Goal: Task Accomplishment & Management: Manage account settings

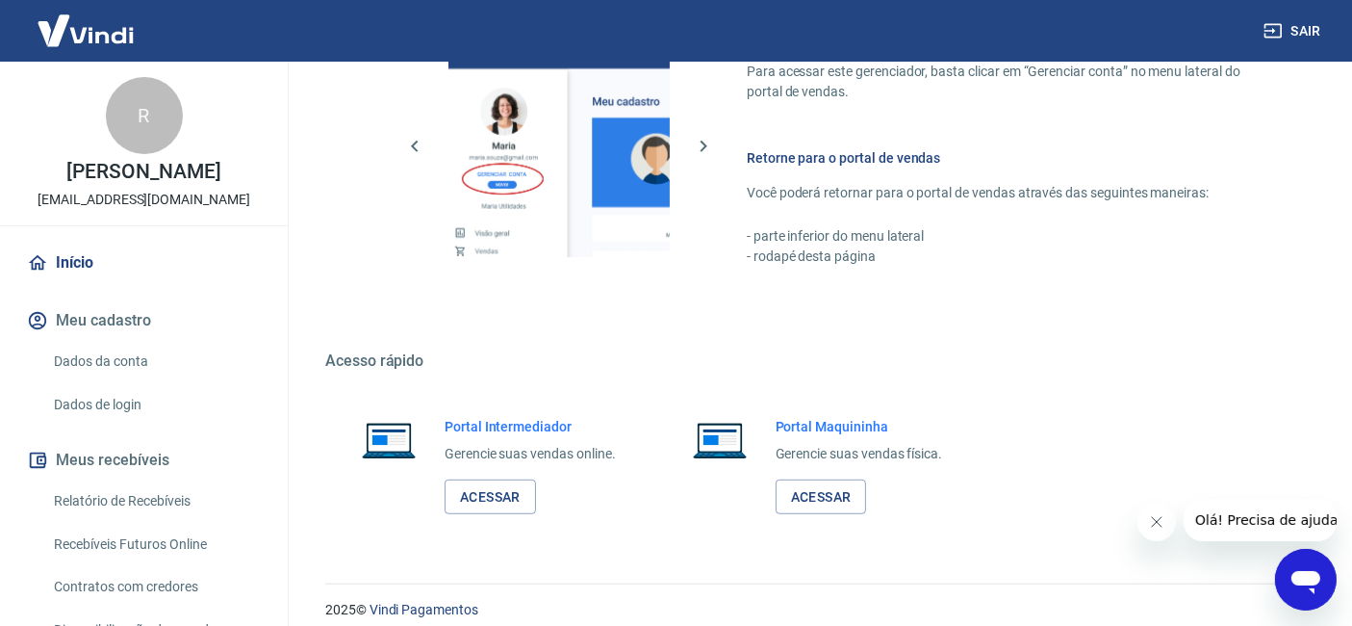
scroll to position [1111, 0]
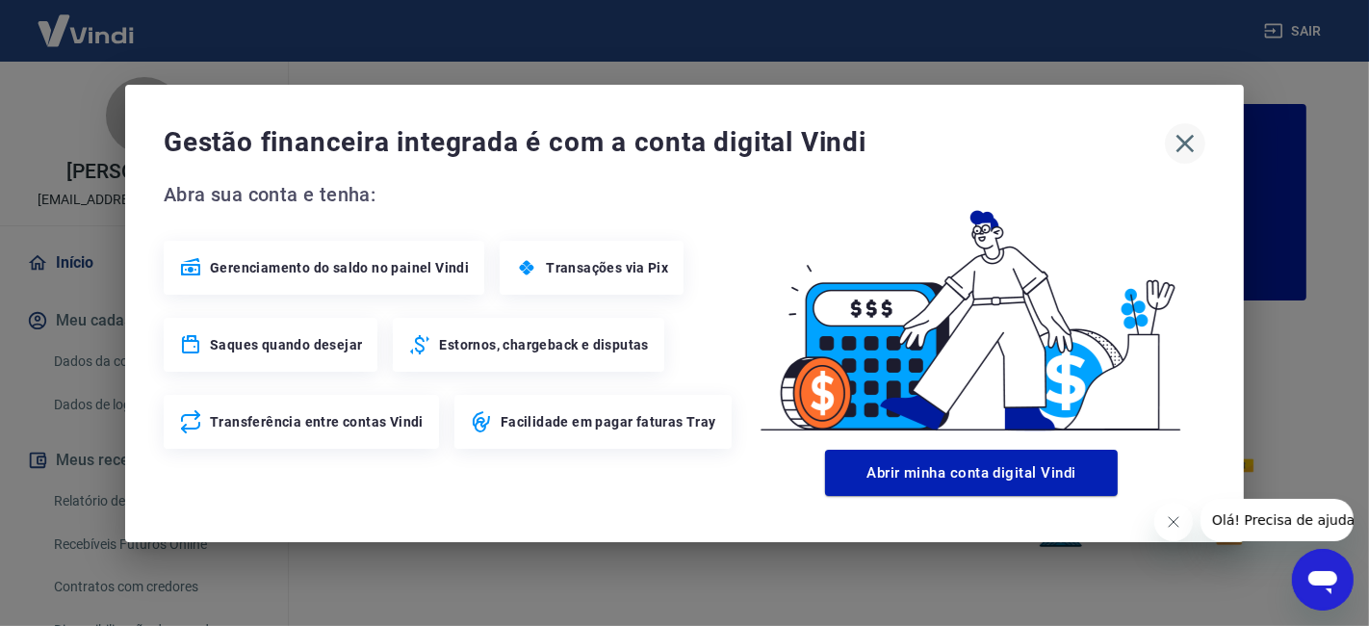
click at [1184, 139] on icon "button" at bounding box center [1184, 143] width 31 height 31
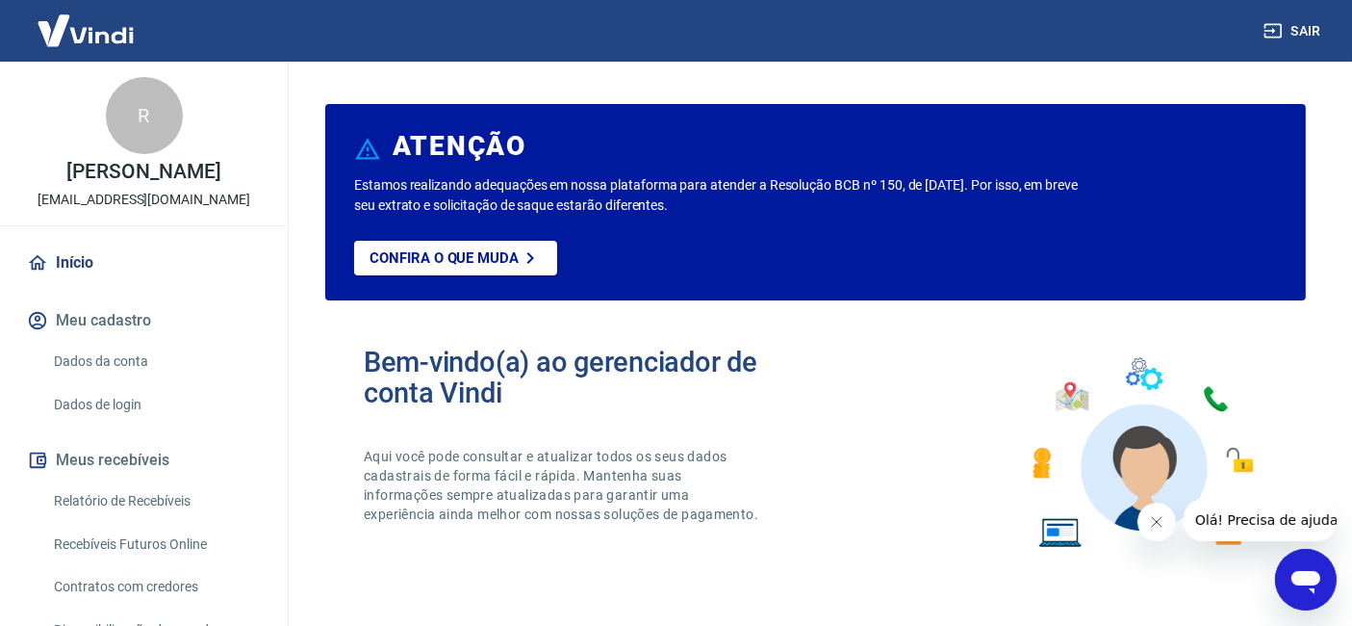
click at [890, 371] on div "Bem-vindo(a) ao gerenciador de conta Vindi Aqui você pode consultar e atualizar…" at bounding box center [815, 453] width 981 height 274
click at [1150, 523] on icon "Fechar mensagem da empresa" at bounding box center [1155, 520] width 15 height 15
click at [975, 272] on div "Confira o que muda" at bounding box center [780, 271] width 852 height 60
click at [946, 582] on div "Bem-vindo(a) ao gerenciador de conta Vindi Aqui você pode consultar e atualizar…" at bounding box center [815, 453] width 981 height 274
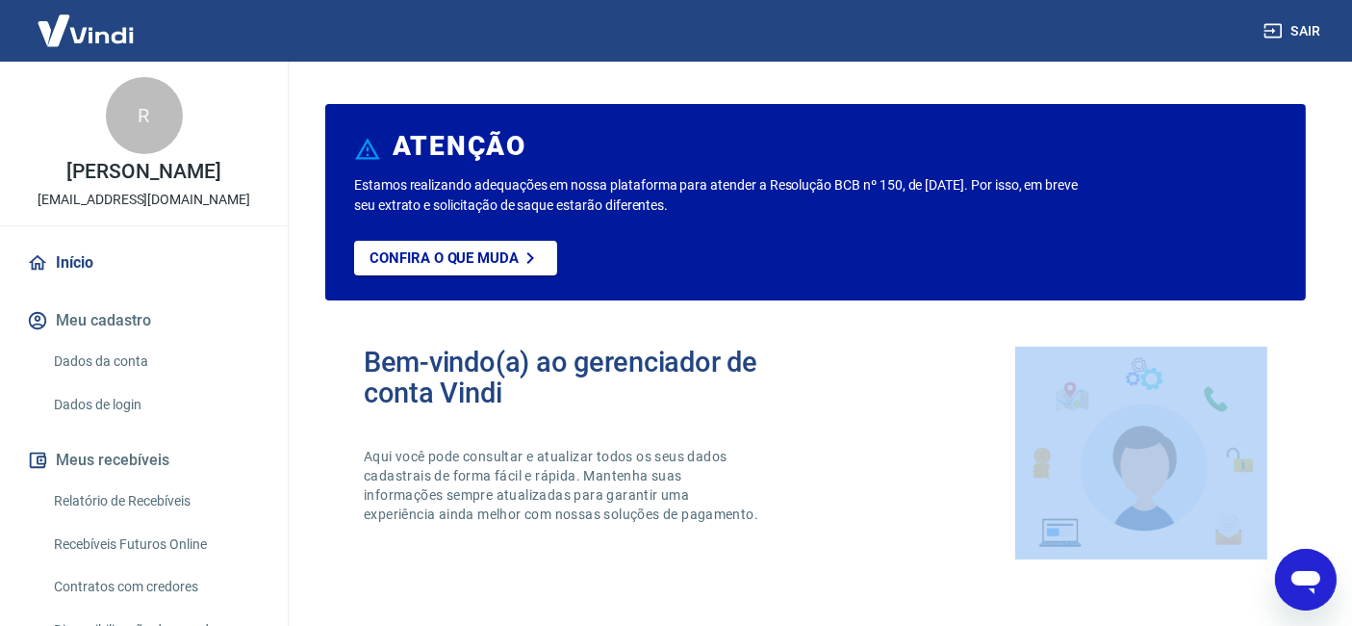
click at [946, 582] on div "Bem-vindo(a) ao gerenciador de conta Vindi Aqui você pode consultar e atualizar…" at bounding box center [815, 453] width 981 height 274
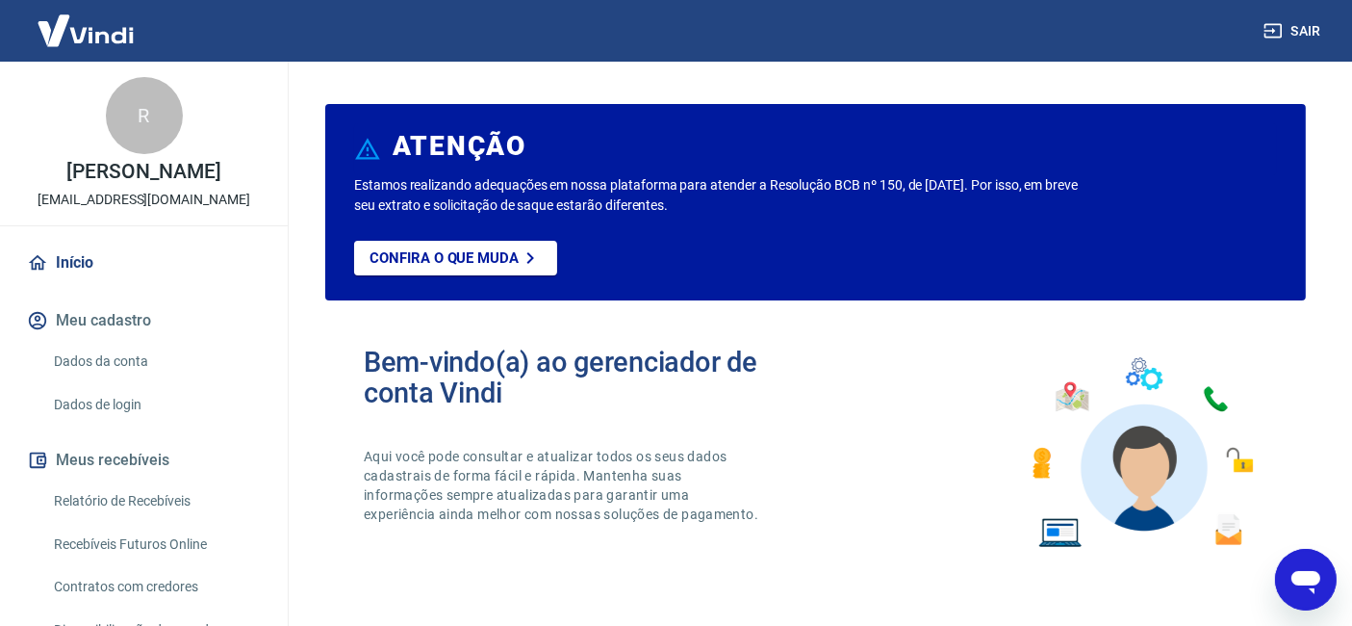
click at [860, 385] on div "Bem-vindo(a) ao gerenciador de conta Vindi Aqui você pode consultar e atualizar…" at bounding box center [815, 453] width 981 height 274
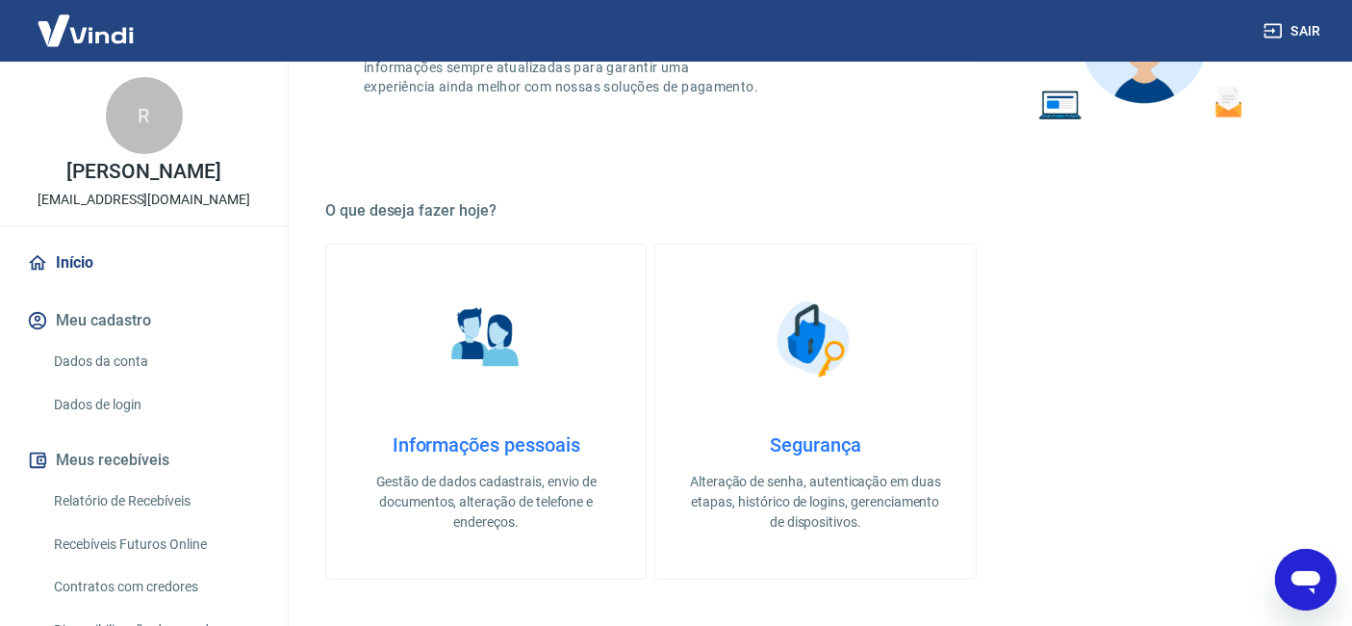
click at [862, 356] on img at bounding box center [815, 339] width 96 height 96
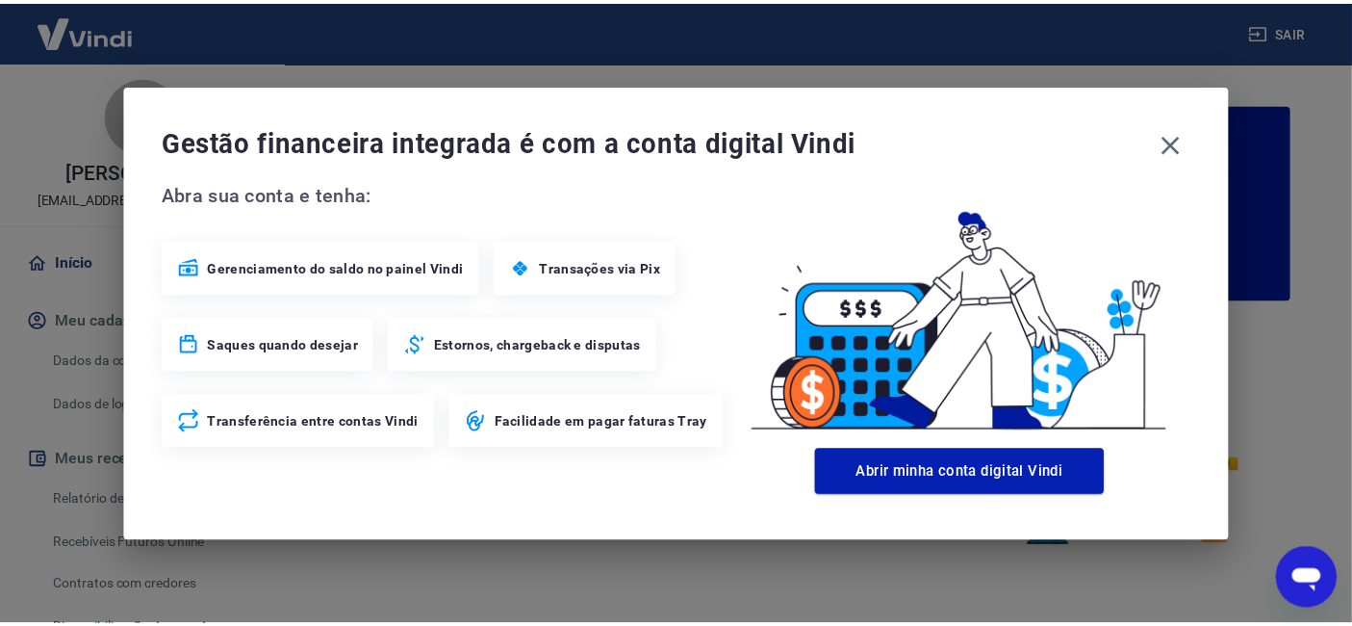
scroll to position [427, 0]
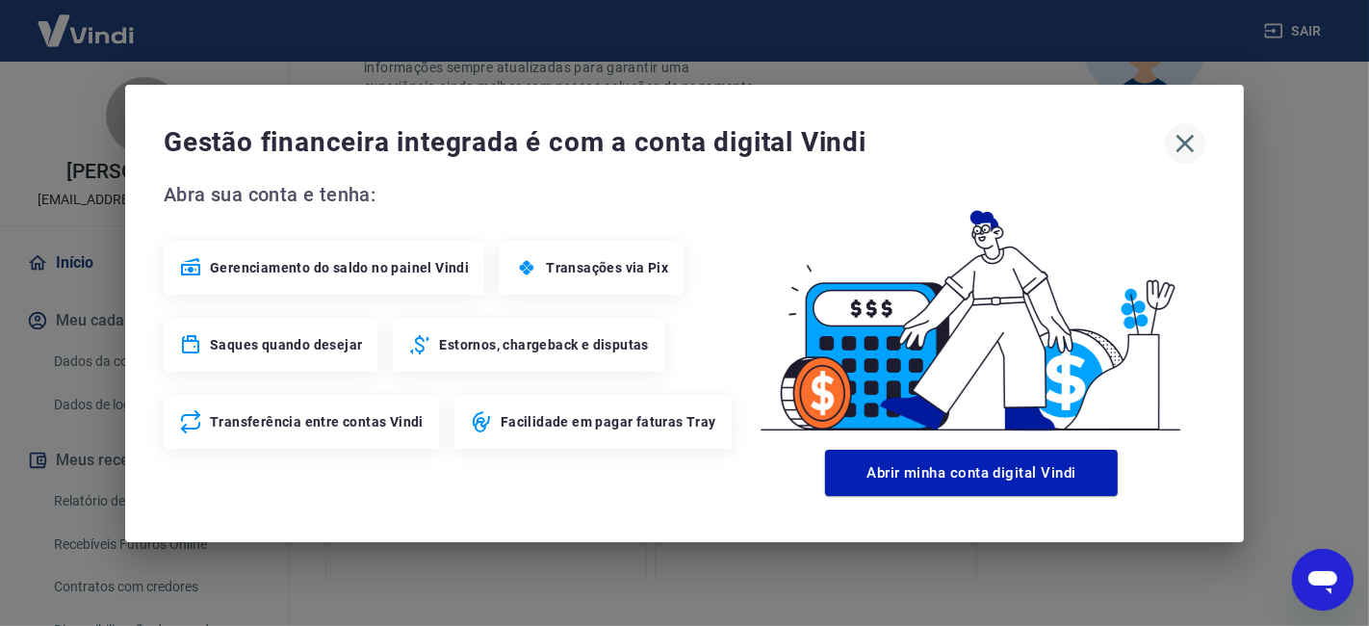
click at [1176, 138] on icon "button" at bounding box center [1184, 143] width 31 height 31
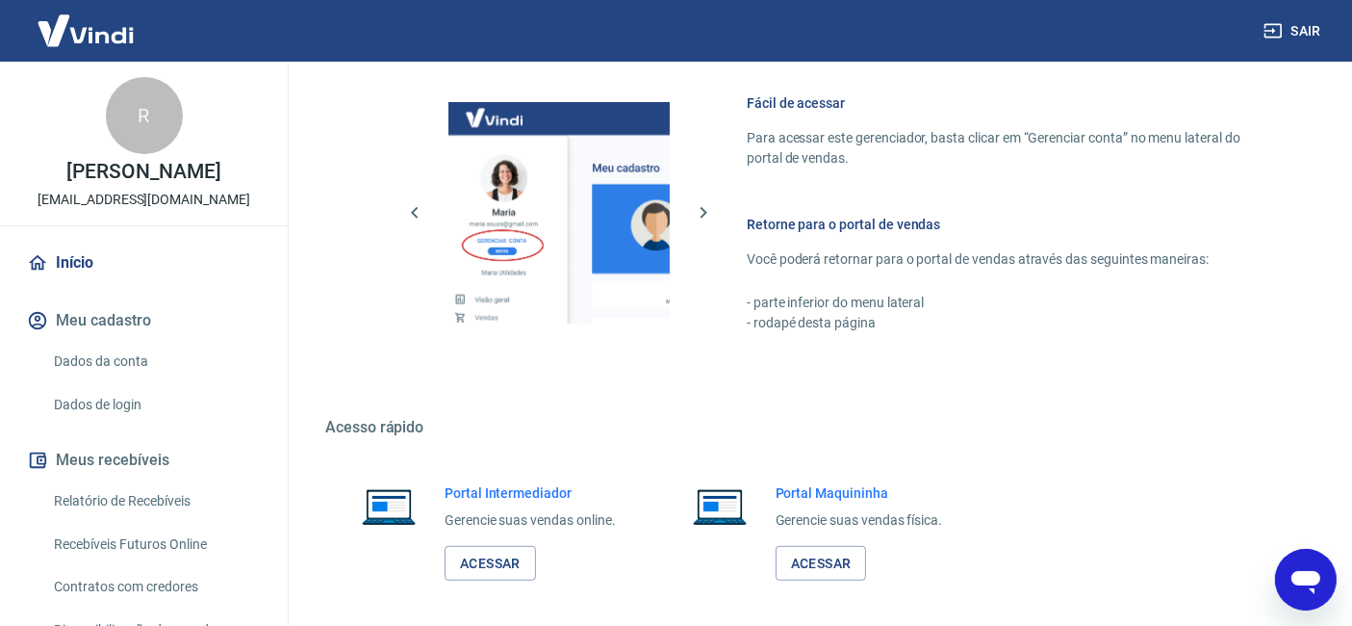
scroll to position [1111, 0]
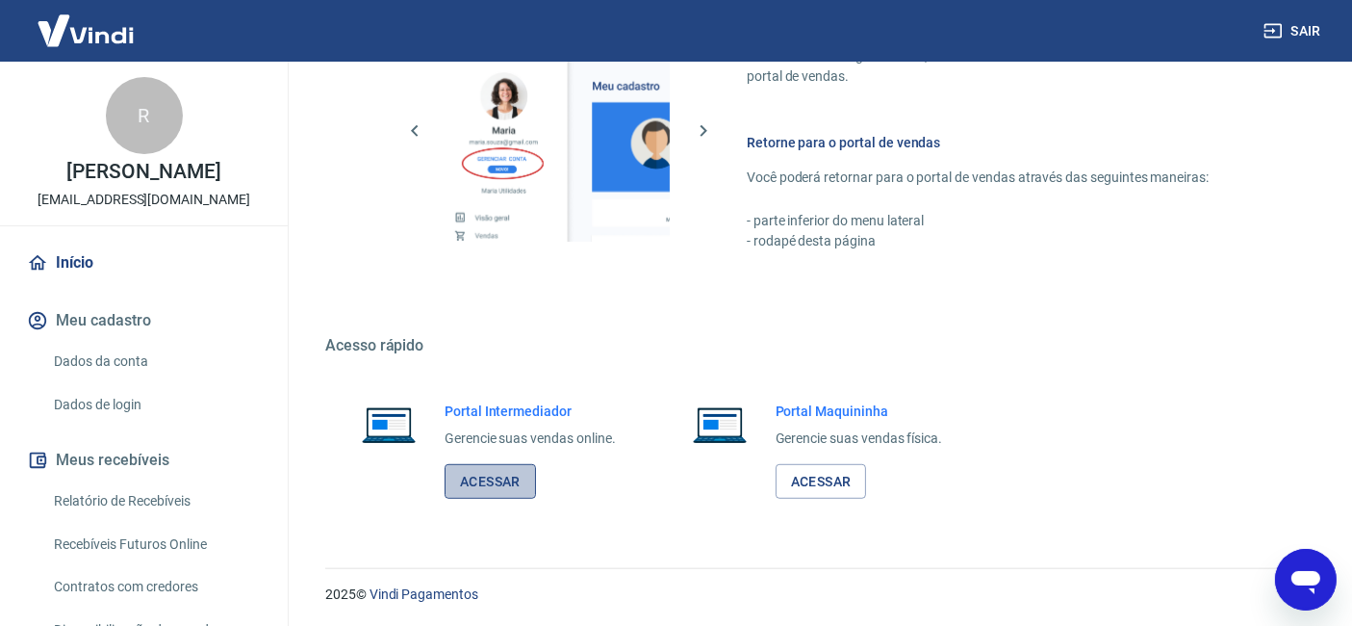
click at [512, 481] on link "Acessar" at bounding box center [490, 482] width 91 height 36
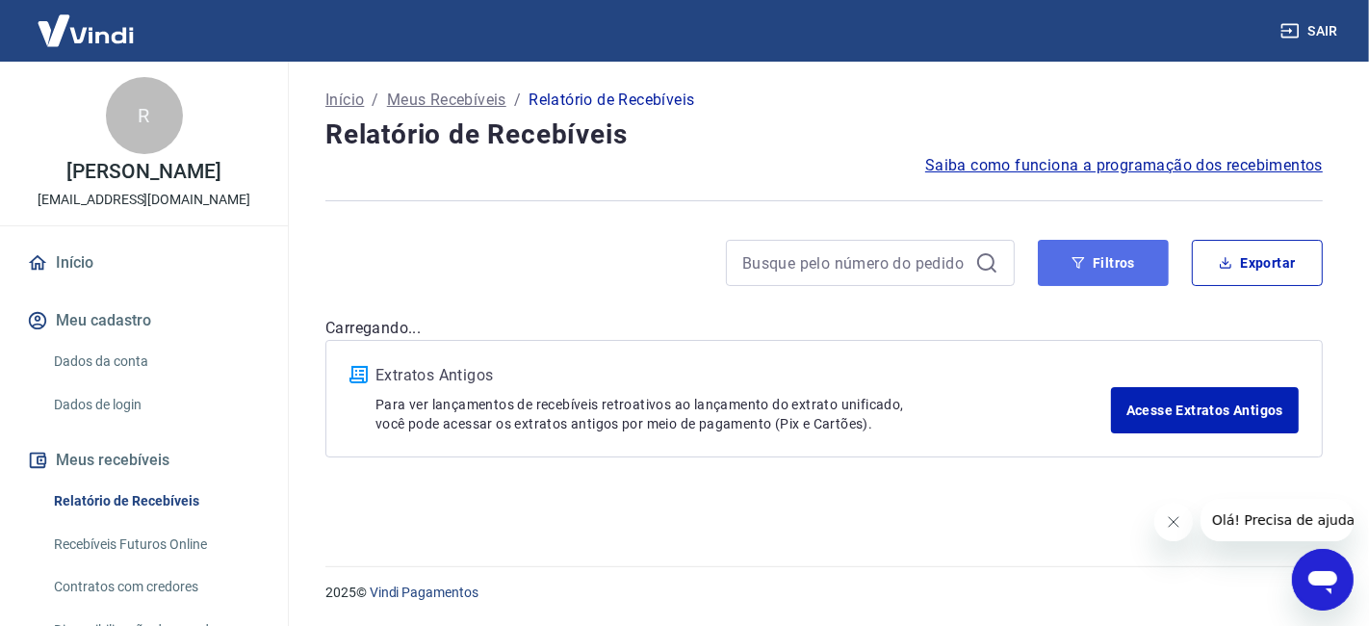
click at [1118, 258] on button "Filtros" at bounding box center [1103, 263] width 131 height 46
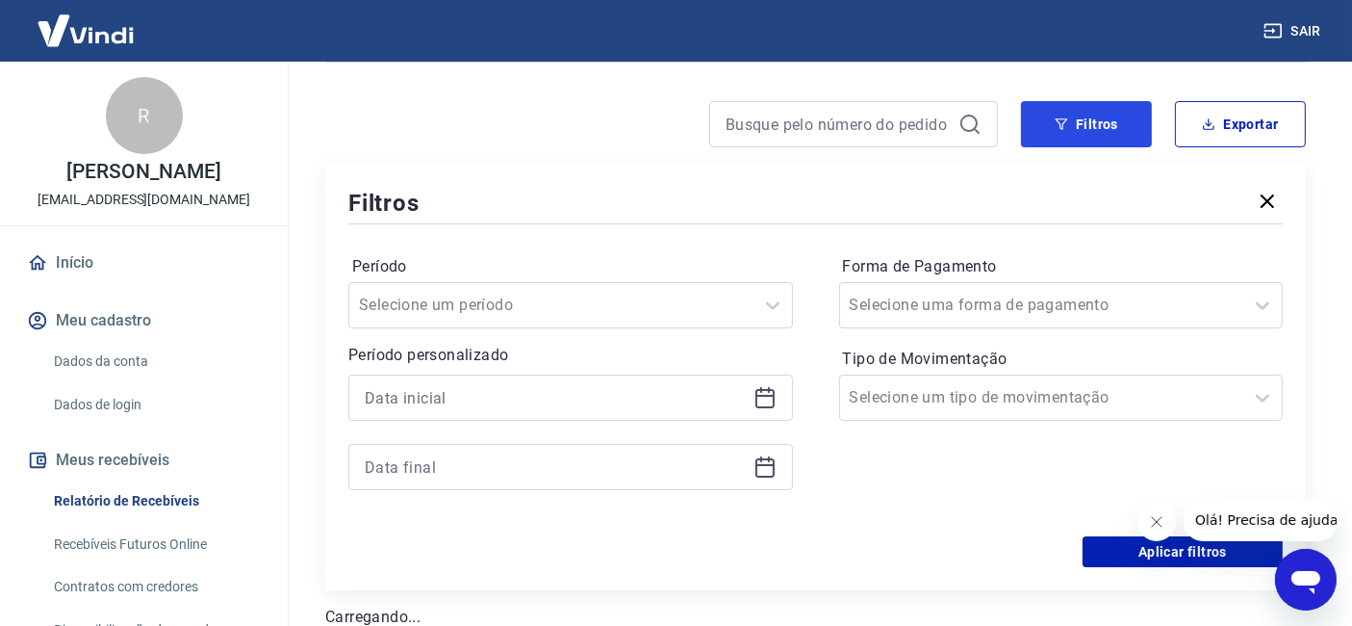
scroll to position [214, 0]
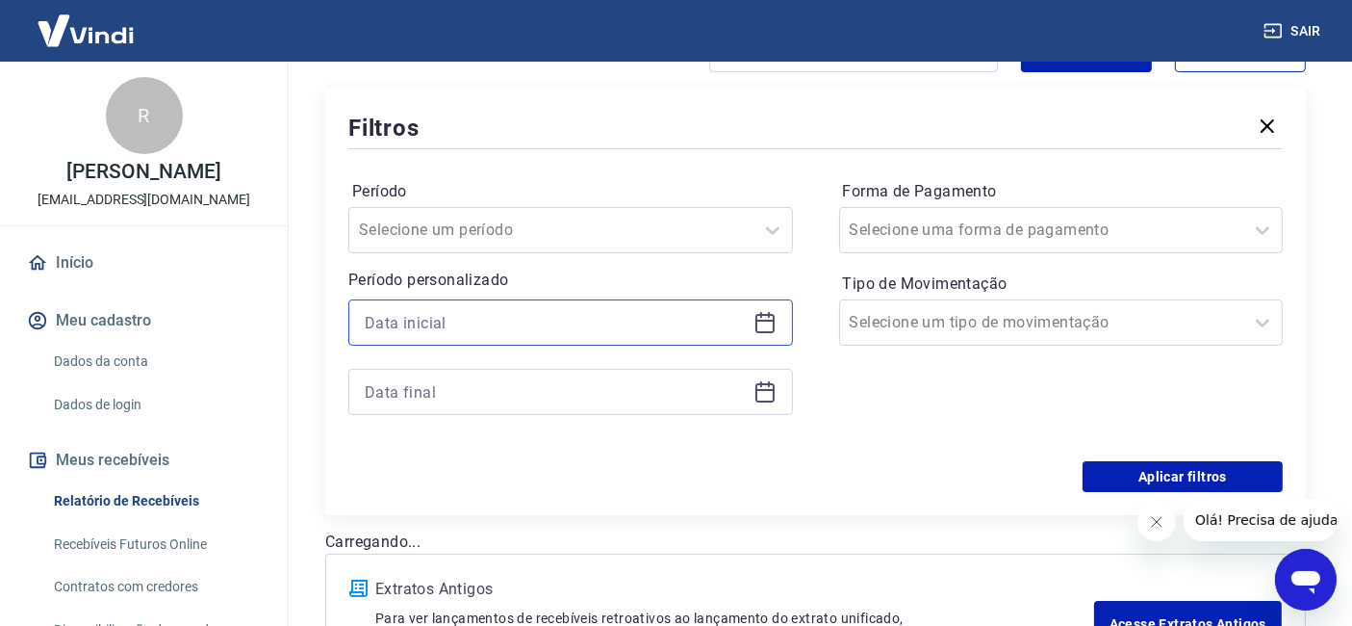
click at [522, 319] on input at bounding box center [555, 322] width 381 height 29
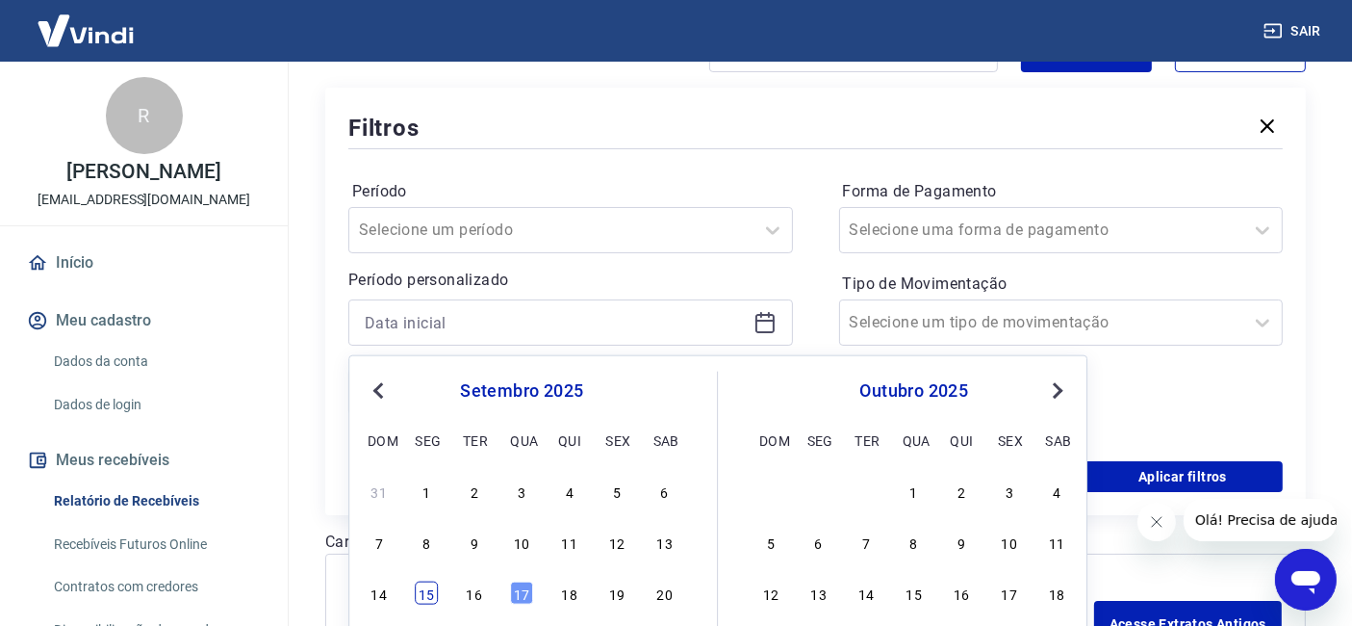
click at [430, 587] on div "15" at bounding box center [426, 592] width 23 height 23
type input "15/09/2025"
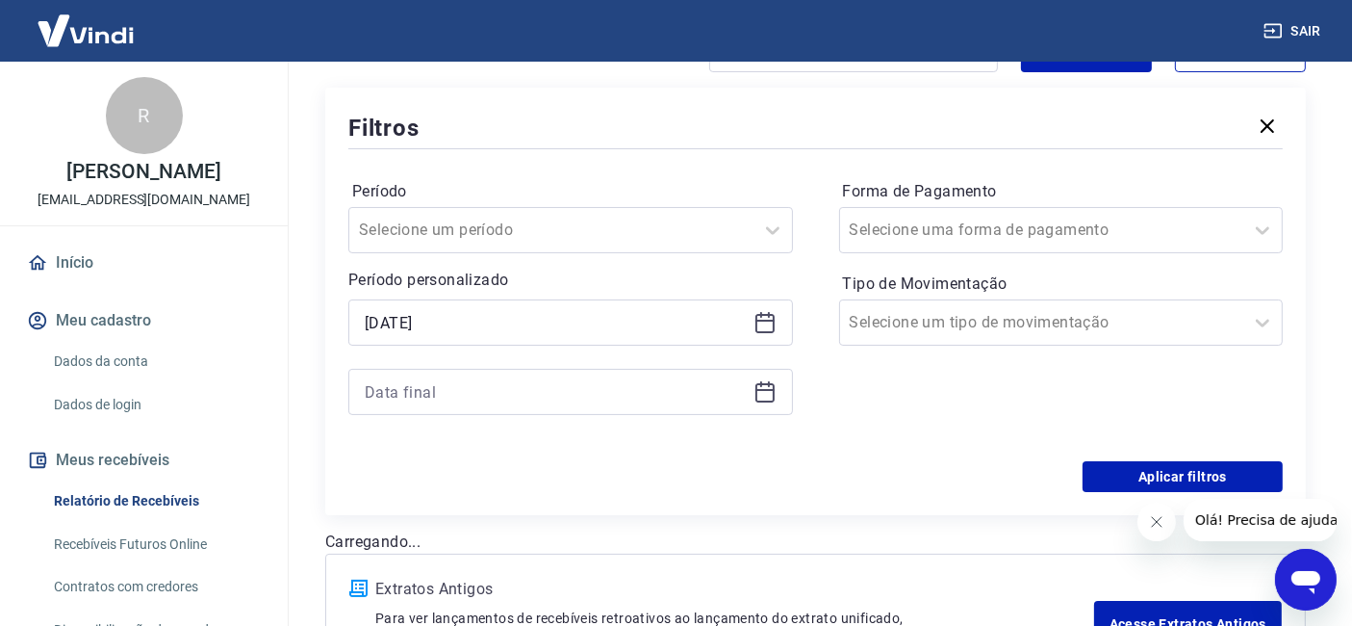
click at [473, 372] on div at bounding box center [570, 392] width 445 height 46
click at [478, 386] on input at bounding box center [555, 391] width 381 height 29
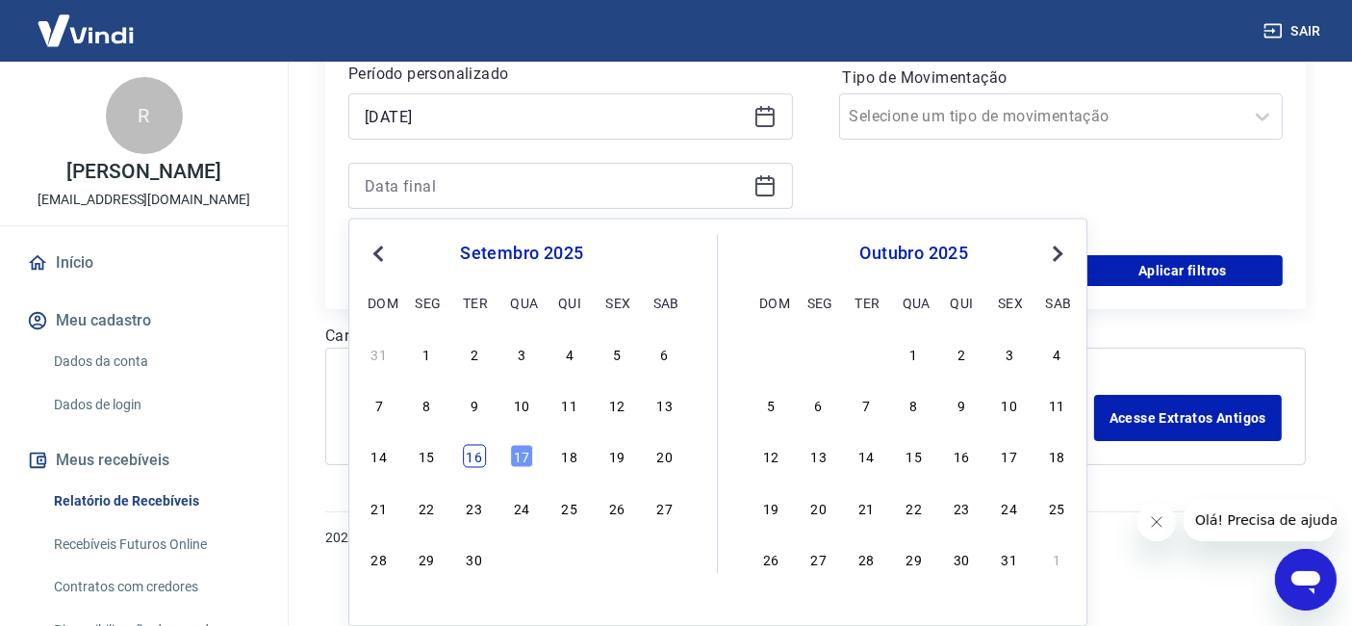
click at [472, 452] on div "16" at bounding box center [474, 456] width 23 height 23
type input "16/09/2025"
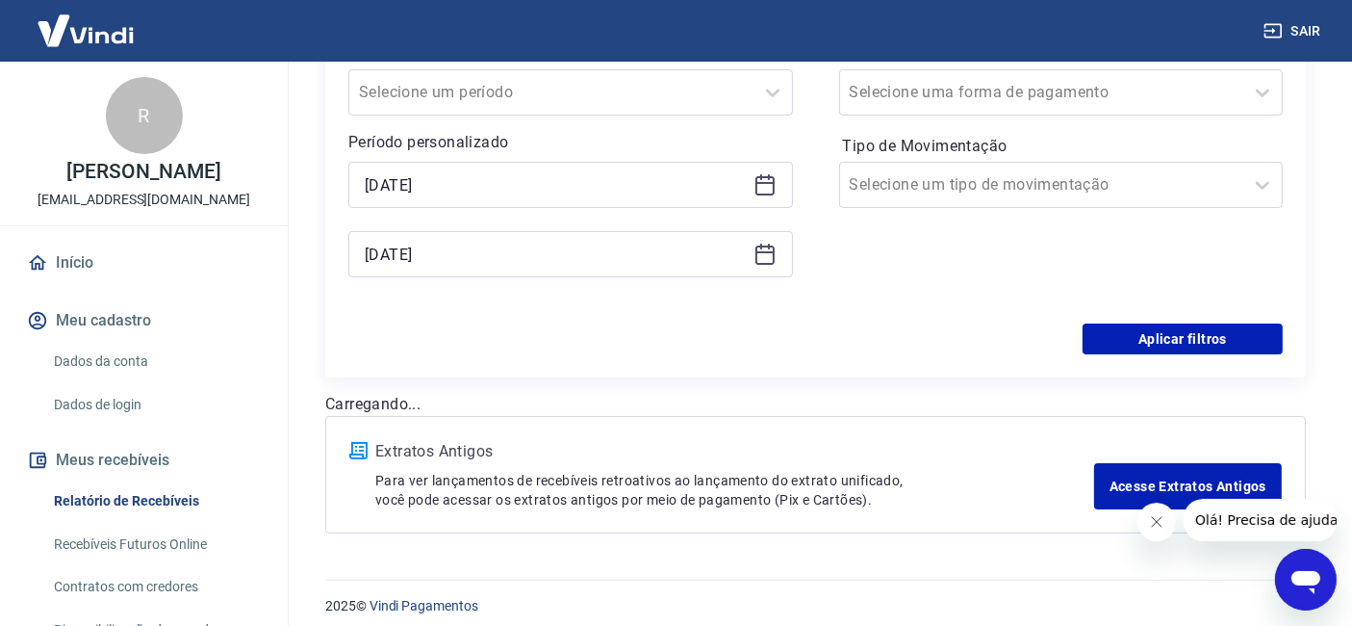
scroll to position [363, 0]
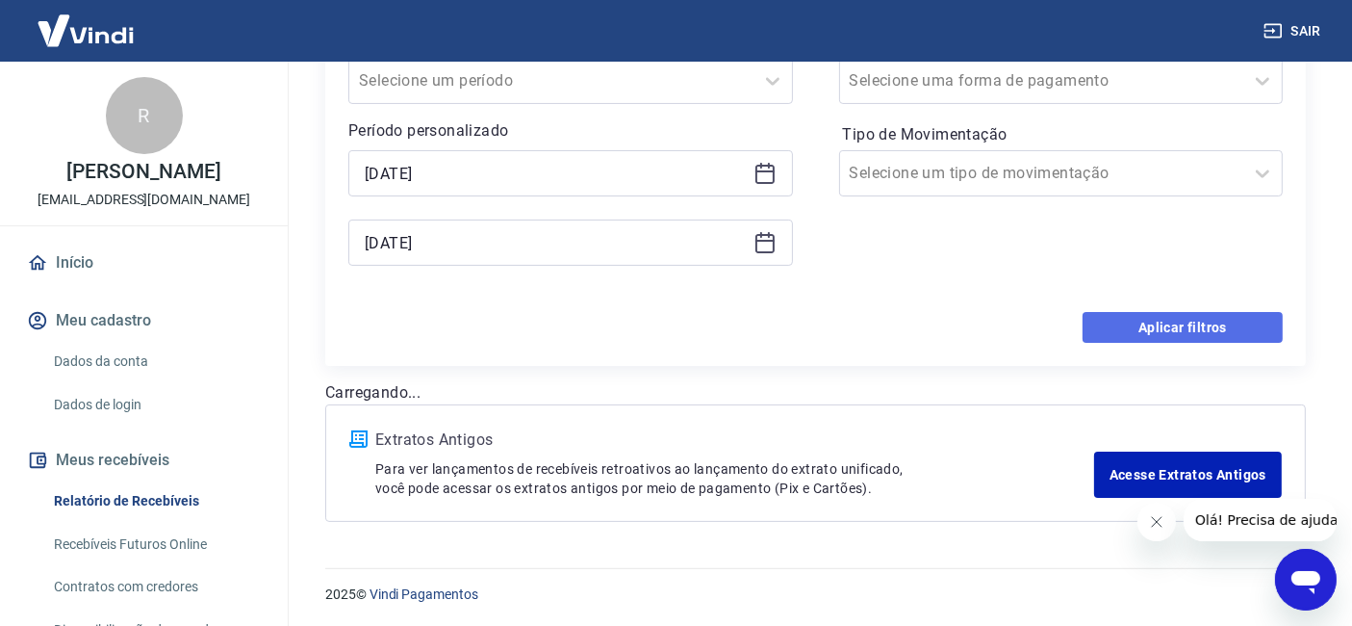
click at [1169, 334] on button "Aplicar filtros" at bounding box center [1183, 327] width 200 height 31
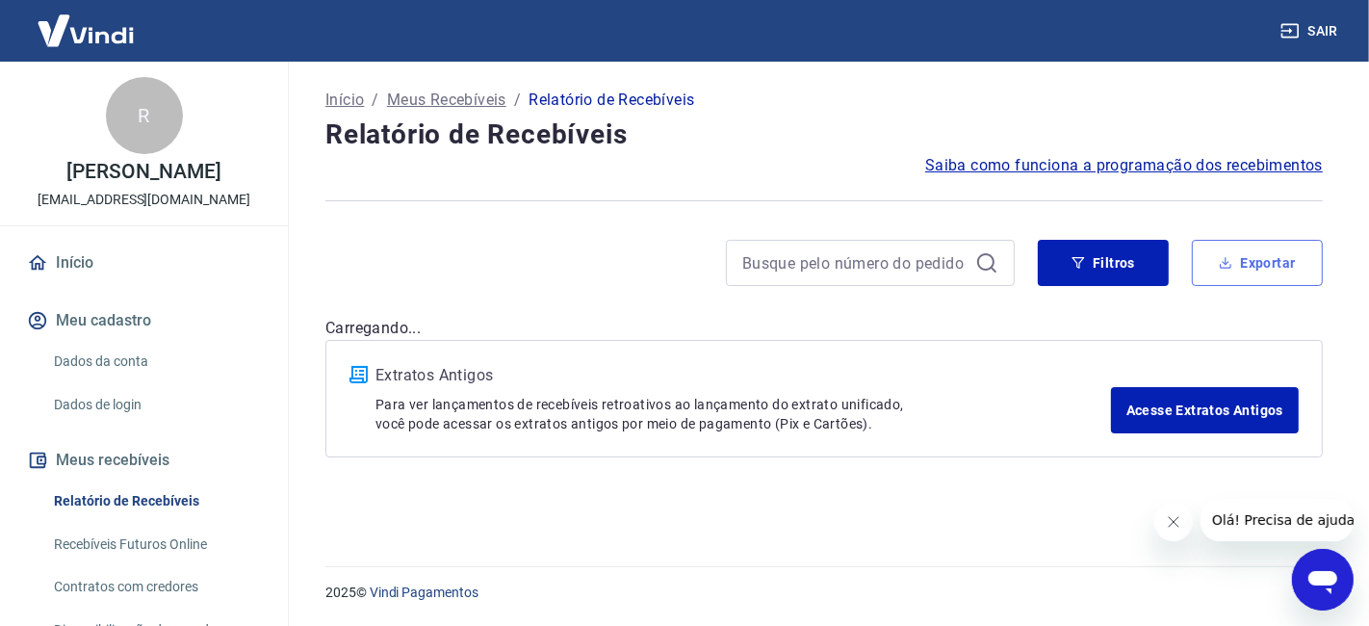
click at [1221, 262] on button "Exportar" at bounding box center [1257, 263] width 131 height 46
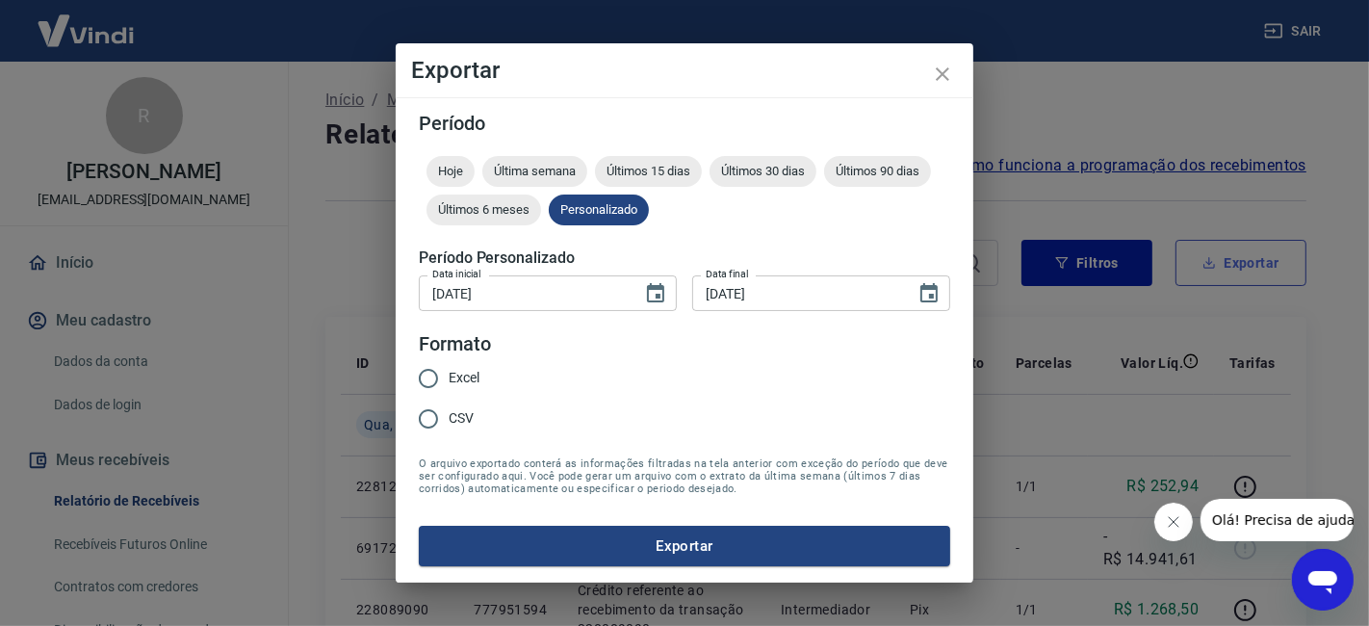
type input "15/09/2025"
type input "16/09/2025"
click at [446, 370] on input "Excel" at bounding box center [428, 378] width 40 height 40
radio input "true"
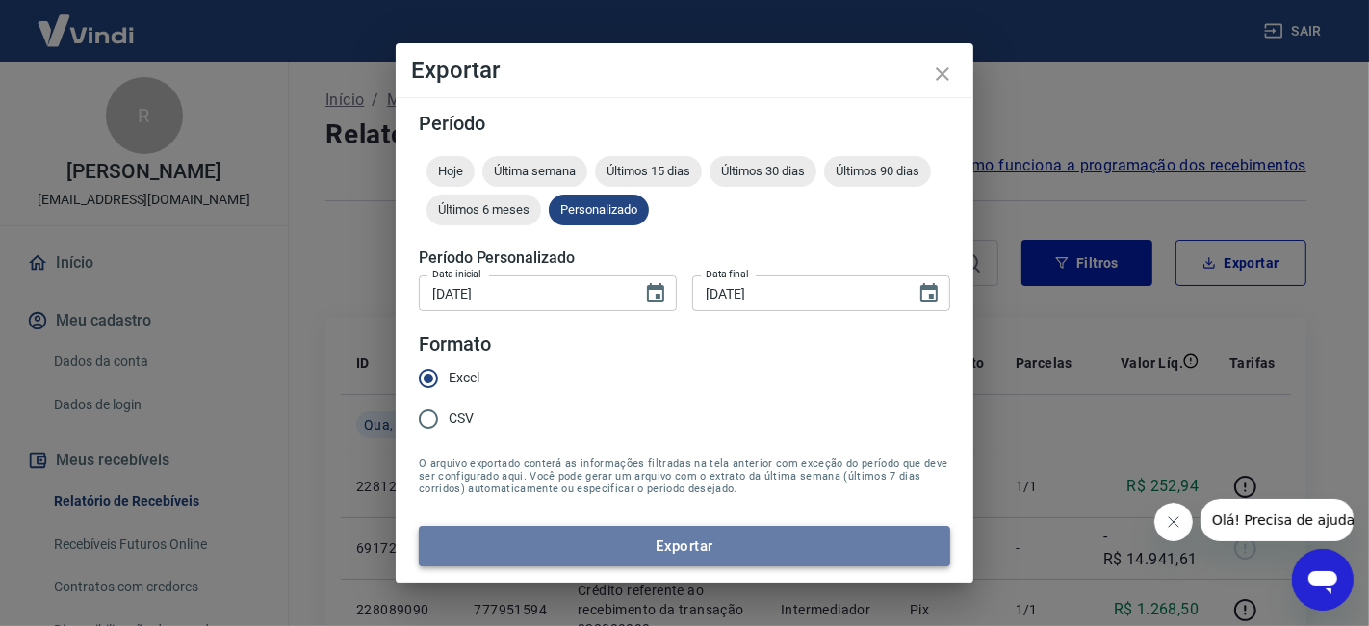
click at [693, 543] on button "Exportar" at bounding box center [684, 546] width 531 height 40
